Goal: Information Seeking & Learning: Learn about a topic

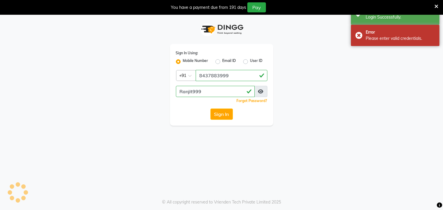
select select "83"
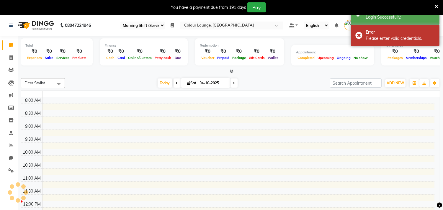
click at [436, 5] on icon at bounding box center [437, 6] width 4 height 5
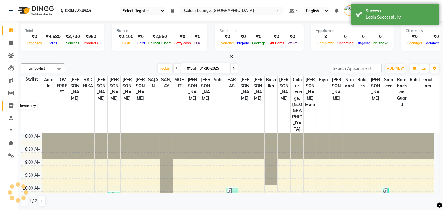
click at [7, 106] on span at bounding box center [11, 105] width 10 height 7
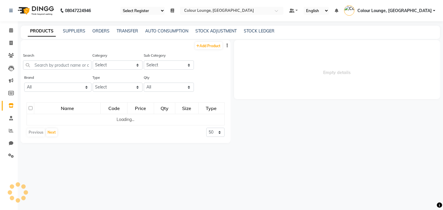
select select
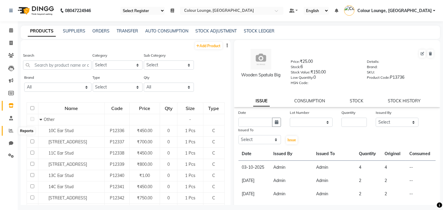
click at [7, 130] on span at bounding box center [11, 131] width 10 height 7
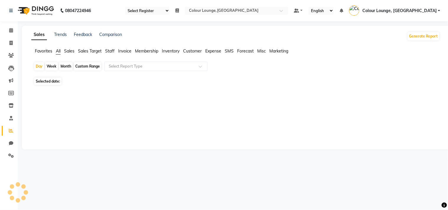
click at [46, 51] on span "Favorites" at bounding box center [43, 50] width 17 height 5
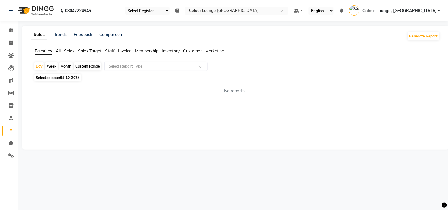
click at [88, 66] on div "Custom Range" at bounding box center [87, 66] width 27 height 8
select select "10"
select select "2025"
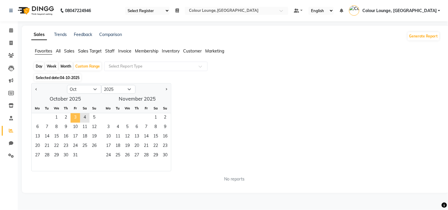
click at [74, 121] on span "3" at bounding box center [75, 117] width 9 height 9
click at [223, 103] on div "Jan Feb Mar Apr May Jun [DATE] Aug Sep Oct Nov [DATE] 2016 2017 2018 2019 2020 …" at bounding box center [235, 127] width 409 height 88
click at [75, 117] on span "3" at bounding box center [75, 117] width 9 height 9
click at [67, 78] on span "04-10-2025" at bounding box center [69, 78] width 19 height 4
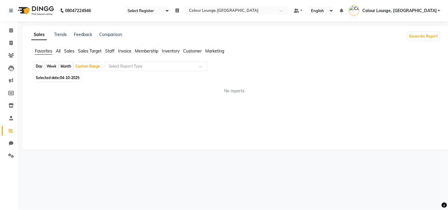
click at [67, 78] on span "04-10-2025" at bounding box center [69, 78] width 19 height 4
select select "10"
select select "2025"
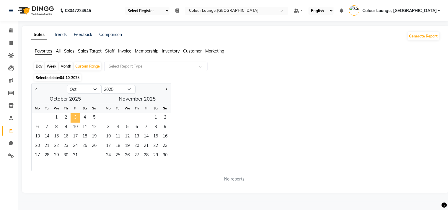
click at [73, 120] on span "3" at bounding box center [75, 117] width 9 height 9
click at [196, 100] on div "Jan Feb Mar Apr May Jun [DATE] Aug Sep Oct Nov [DATE] 2016 2017 2018 2019 2020 …" at bounding box center [235, 127] width 409 height 88
click at [55, 60] on app-reports "Favorites All Sales Sales Target Staff Invoice Membership Inventory Customer Ma…" at bounding box center [236, 117] width 416 height 139
click at [63, 63] on div "Month" at bounding box center [66, 66] width 14 height 8
select select "10"
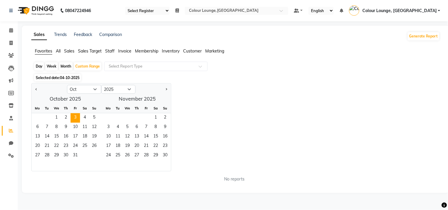
select select "2025"
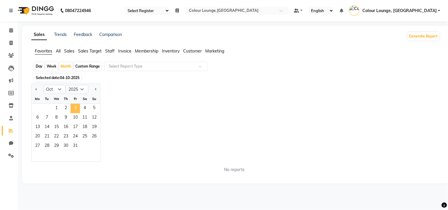
click at [71, 105] on span "3" at bounding box center [75, 108] width 9 height 9
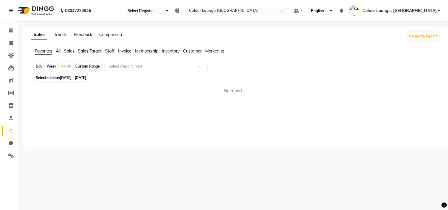
click at [152, 63] on div "Select Report Type" at bounding box center [155, 66] width 103 height 9
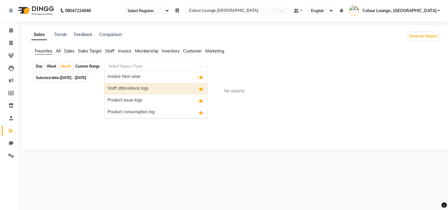
click at [139, 78] on div "Invoice Item wise" at bounding box center [156, 77] width 103 height 12
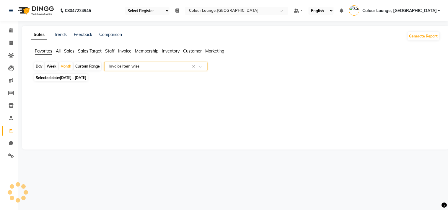
select select "full_report"
select select "csv"
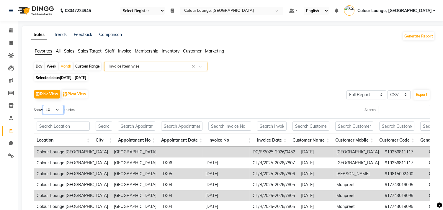
click at [53, 108] on select "10 25 50 100" at bounding box center [53, 109] width 21 height 9
click at [44, 105] on select "10 25 50 100" at bounding box center [53, 109] width 21 height 9
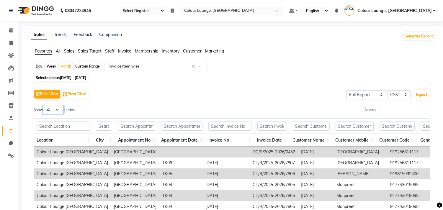
scroll to position [66, 0]
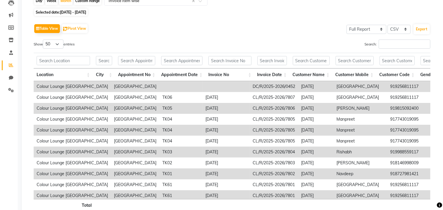
click at [57, 51] on div "Location City Appointment No Appointment Date Invoice No Invoice Date Customer …" at bounding box center [232, 66] width 397 height 30
click at [58, 47] on select "10 25 50 100" at bounding box center [53, 44] width 21 height 9
select select "100"
click at [44, 40] on select "10 25 50 100" at bounding box center [53, 44] width 21 height 9
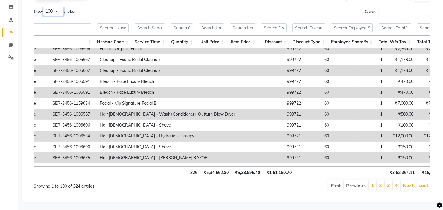
scroll to position [0, 83]
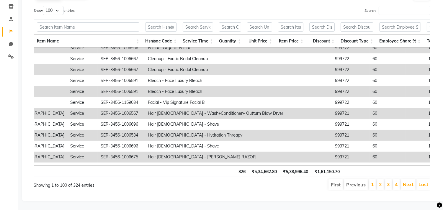
click at [383, 180] on li "2" at bounding box center [380, 185] width 7 height 11
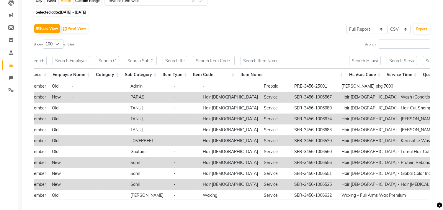
scroll to position [361, 433]
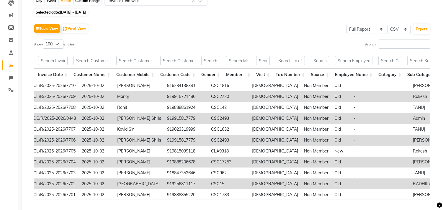
click at [164, 118] on td "919915817779" at bounding box center [186, 118] width 44 height 11
copy td "919915817779"
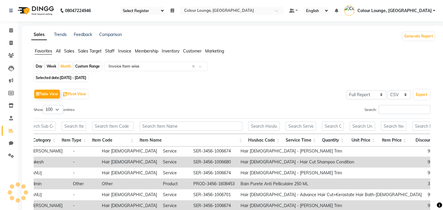
click at [86, 67] on div "Custom Range" at bounding box center [87, 66] width 27 height 8
click at [34, 65] on div "Day" at bounding box center [39, 66] width 10 height 8
click at [38, 66] on div "Day" at bounding box center [39, 66] width 10 height 8
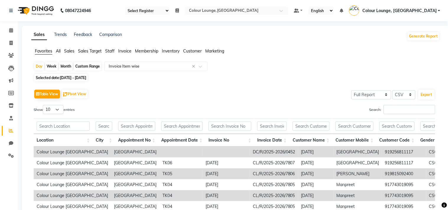
click at [84, 76] on span "[DATE] - [DATE]" at bounding box center [73, 78] width 26 height 4
select select "10"
select select "2025"
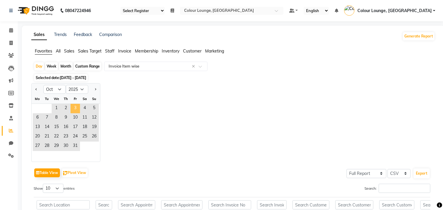
click at [74, 108] on span "3" at bounding box center [75, 108] width 9 height 9
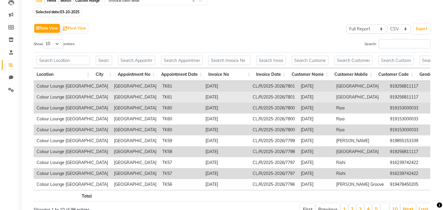
scroll to position [98, 0]
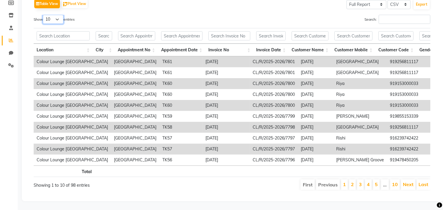
click at [60, 15] on select "10 25 50 100" at bounding box center [53, 19] width 21 height 9
select select "100"
click at [44, 15] on select "10 25 50 100" at bounding box center [53, 19] width 21 height 9
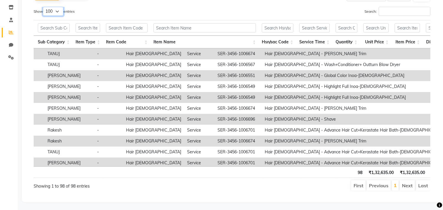
scroll to position [0, 647]
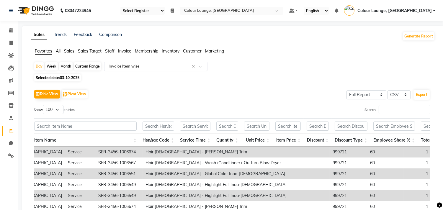
click at [143, 66] on input "text" at bounding box center [150, 66] width 85 height 6
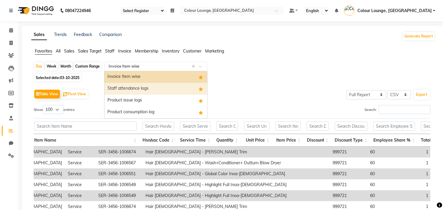
click at [145, 87] on div "Staff attendance logs" at bounding box center [156, 89] width 103 height 12
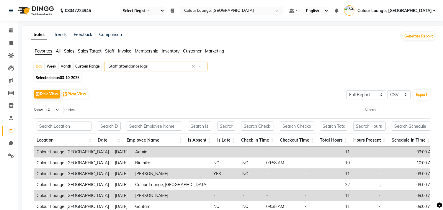
click at [168, 62] on div "Select Report Type × Staff attendance logs ×" at bounding box center [155, 66] width 103 height 9
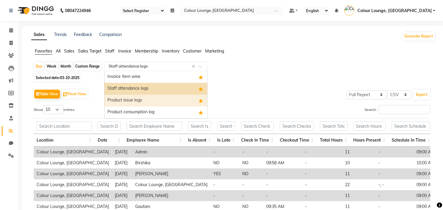
click at [141, 101] on div "Product issue logs" at bounding box center [156, 101] width 103 height 12
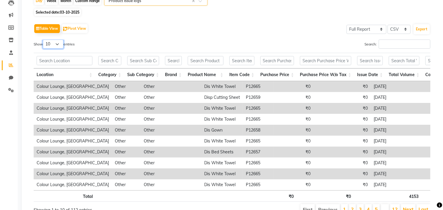
click at [58, 46] on select "10 25 50 100" at bounding box center [53, 44] width 21 height 9
click at [44, 40] on select "10 25 50 100" at bounding box center [53, 44] width 21 height 9
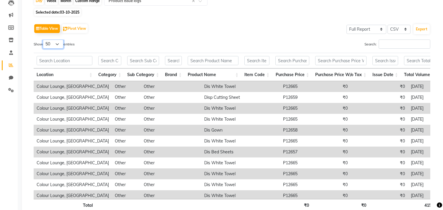
click at [54, 46] on select "10 25 50 100" at bounding box center [53, 44] width 21 height 9
select select "100"
click at [44, 40] on select "10 25 50 100" at bounding box center [53, 44] width 21 height 9
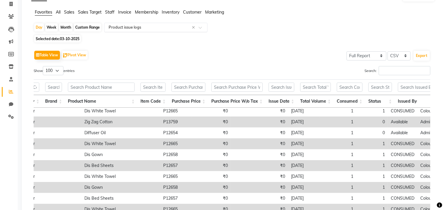
click at [137, 30] on input "text" at bounding box center [150, 28] width 85 height 6
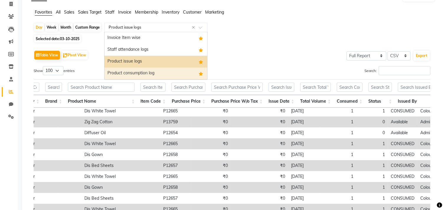
click at [136, 72] on div "Product consumption log" at bounding box center [156, 74] width 103 height 12
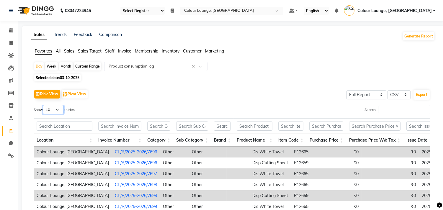
drag, startPoint x: 49, startPoint y: 110, endPoint x: 52, endPoint y: 114, distance: 5.3
click at [49, 110] on select "10 25 50 100" at bounding box center [53, 109] width 21 height 9
select select "100"
click at [44, 105] on select "10 25 50 100" at bounding box center [53, 109] width 21 height 9
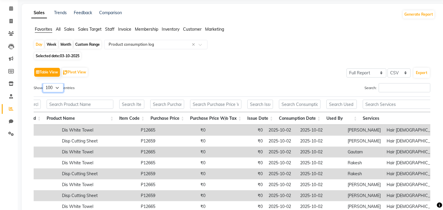
scroll to position [6, 0]
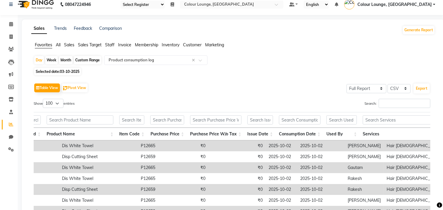
click at [421, 6] on span "Colour Lounge, [GEOGRAPHIC_DATA]" at bounding box center [395, 4] width 74 height 6
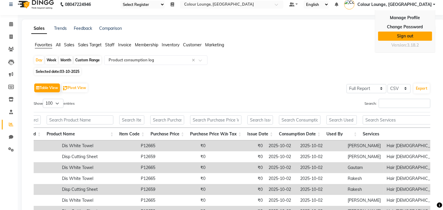
click at [413, 37] on link "Sign out" at bounding box center [405, 36] width 54 height 9
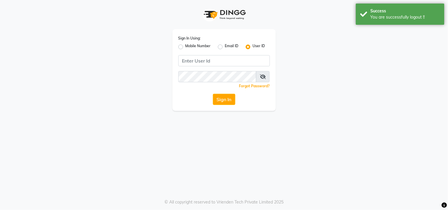
click at [185, 48] on label "Mobile Number" at bounding box center [197, 46] width 25 height 7
click at [185, 47] on input "Mobile Number" at bounding box center [187, 45] width 4 height 4
radio input "true"
radio input "false"
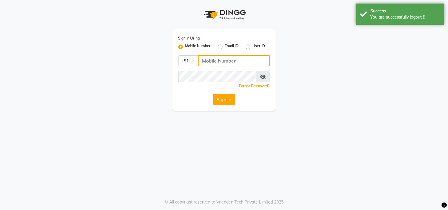
click at [223, 58] on input "Username" at bounding box center [234, 60] width 72 height 11
type input "8727809000"
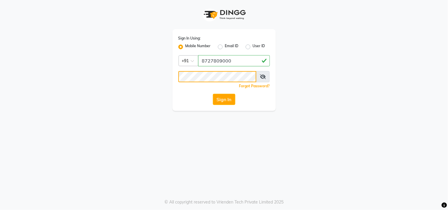
click at [213, 94] on button "Sign In" at bounding box center [224, 99] width 22 height 11
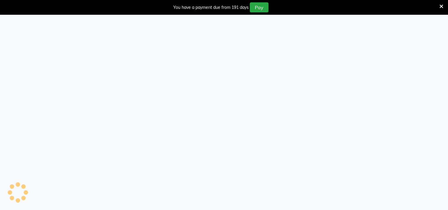
select select "83"
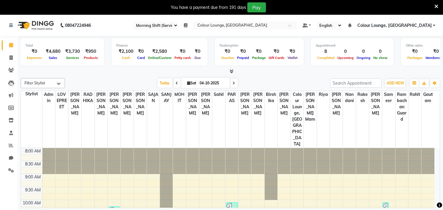
click at [437, 5] on icon at bounding box center [437, 6] width 4 height 5
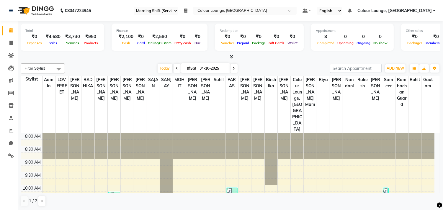
select select "83"
